Goal: Check status: Check status

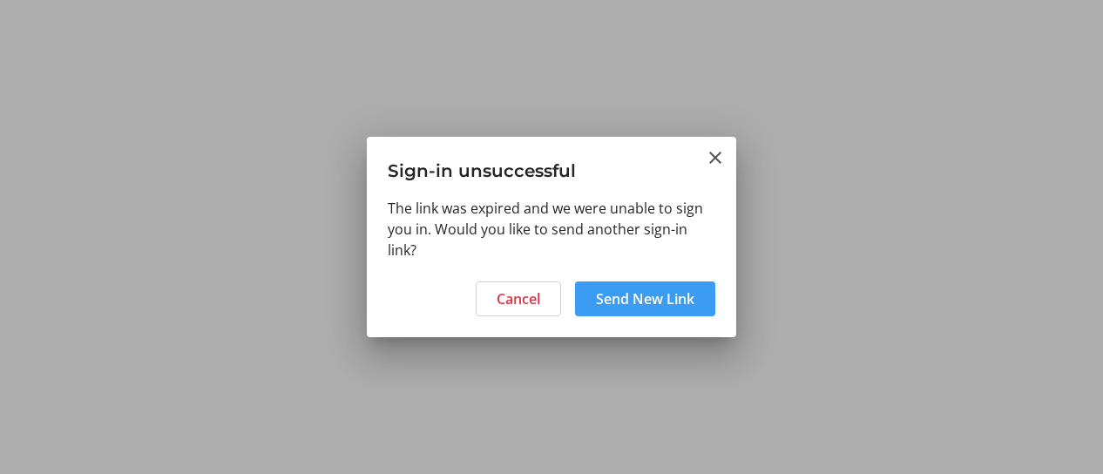
click at [612, 301] on span "Send New Link" at bounding box center [645, 299] width 98 height 21
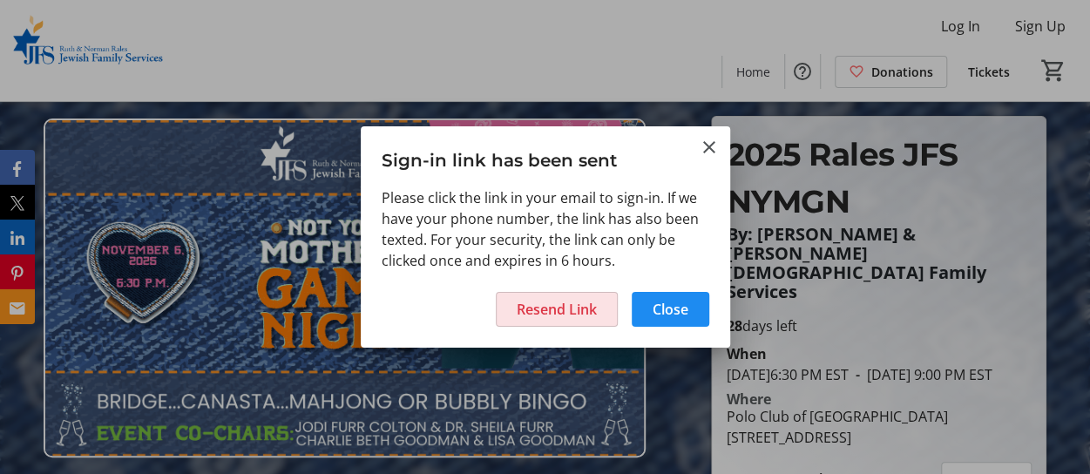
click at [575, 309] on span "Resend Link" at bounding box center [557, 309] width 80 height 21
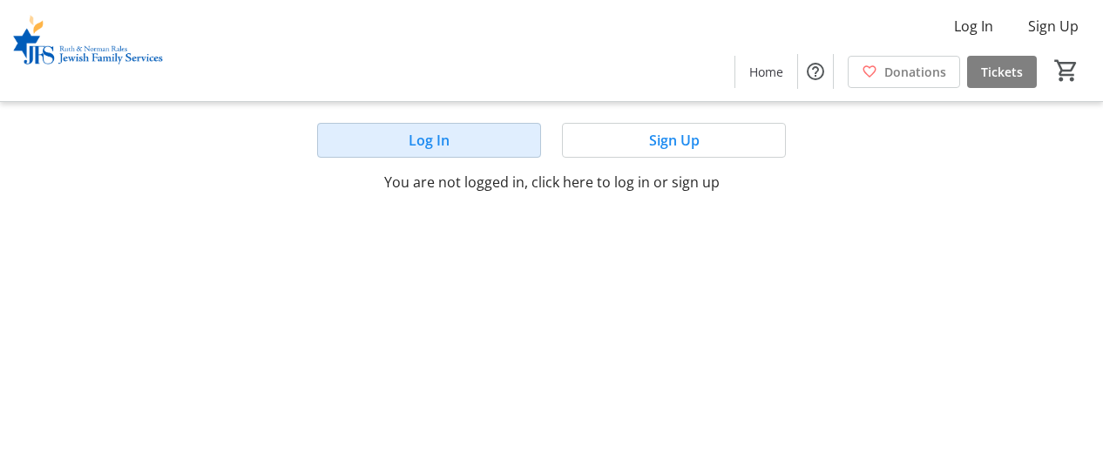
click at [454, 144] on span at bounding box center [429, 140] width 222 height 42
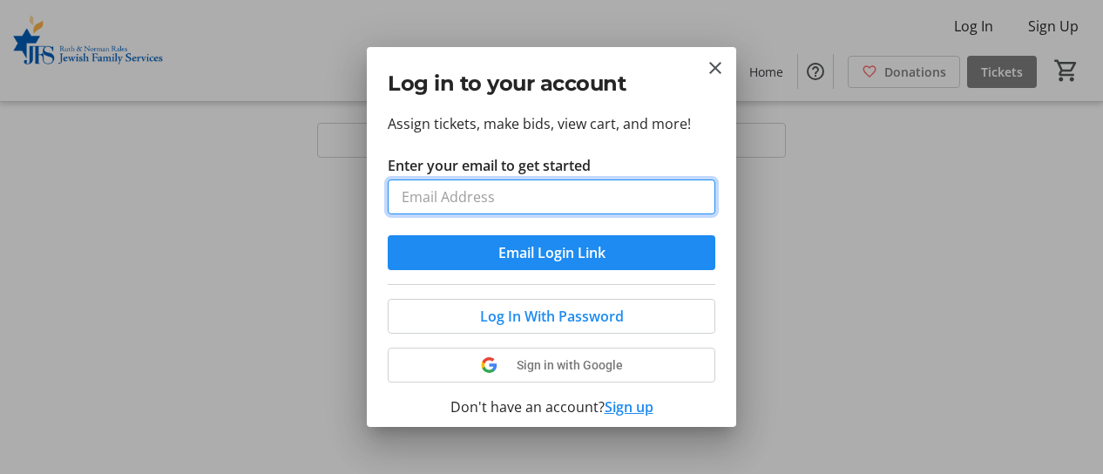
click at [445, 193] on input "Enter your email to get started" at bounding box center [552, 197] width 328 height 35
type input "[EMAIL_ADDRESS][DOMAIN_NAME]"
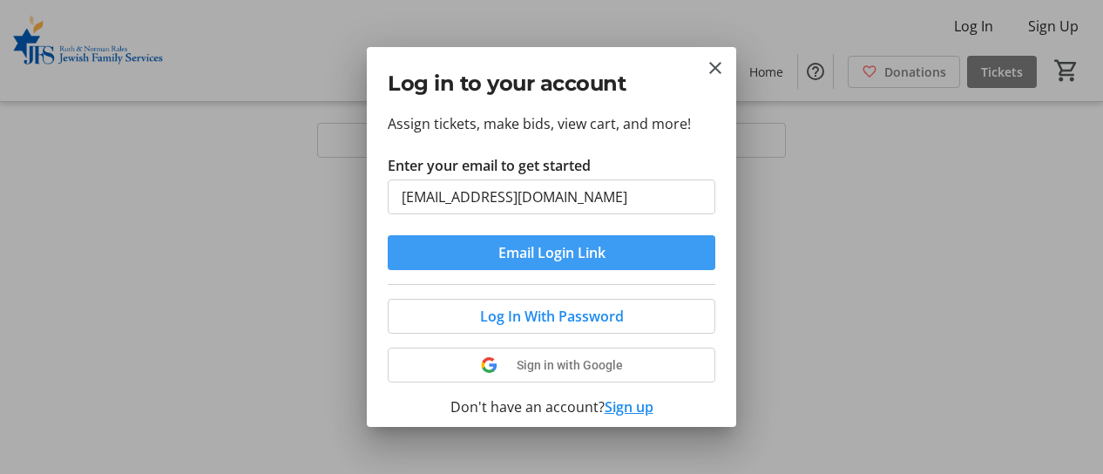
click at [600, 257] on span "submit" at bounding box center [552, 253] width 328 height 42
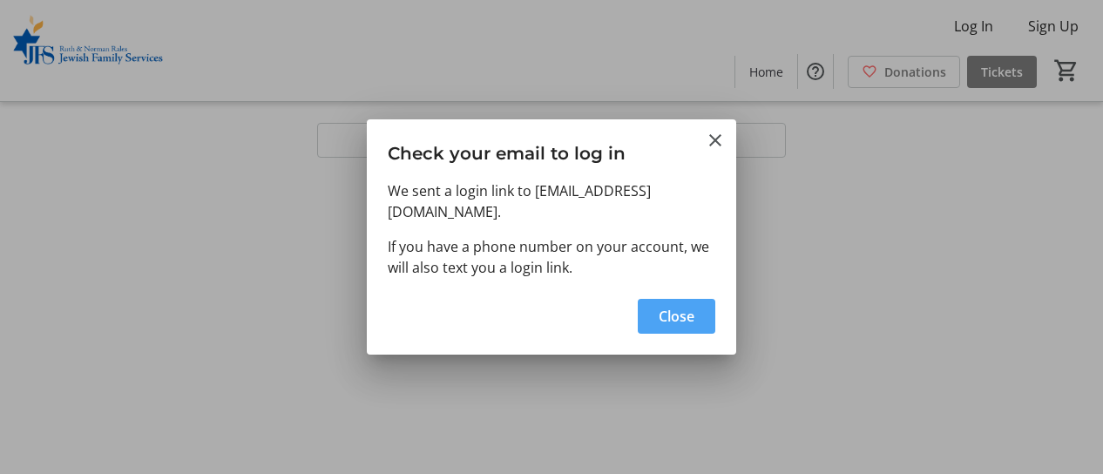
click at [676, 311] on span "Close" at bounding box center [677, 316] width 36 height 21
